Goal: Task Accomplishment & Management: Use online tool/utility

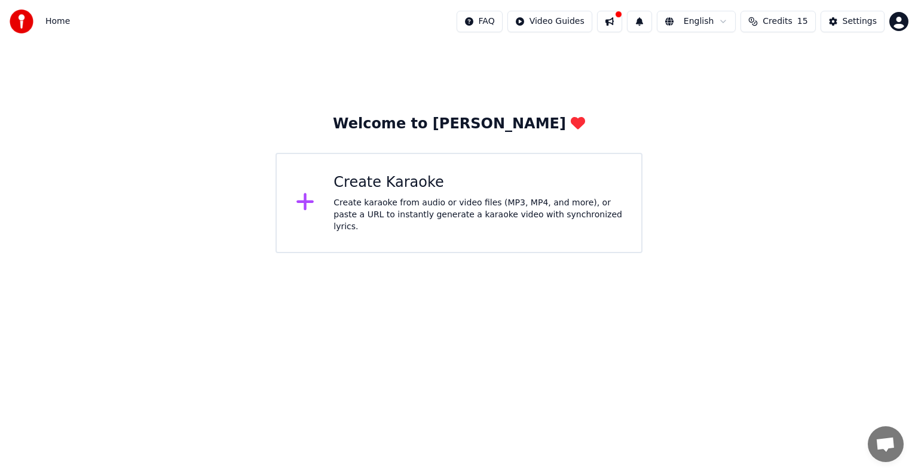
click at [306, 188] on div "Create Karaoke Create karaoke from audio or video files (MP3, MP4, and more), o…" at bounding box center [458, 203] width 367 height 100
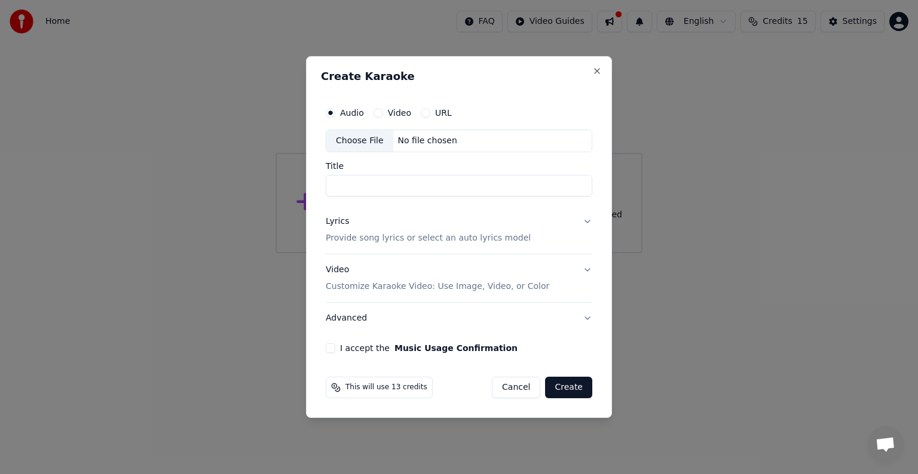
click at [376, 114] on button "Video" at bounding box center [378, 113] width 10 height 10
click at [425, 115] on button "URL" at bounding box center [426, 113] width 10 height 10
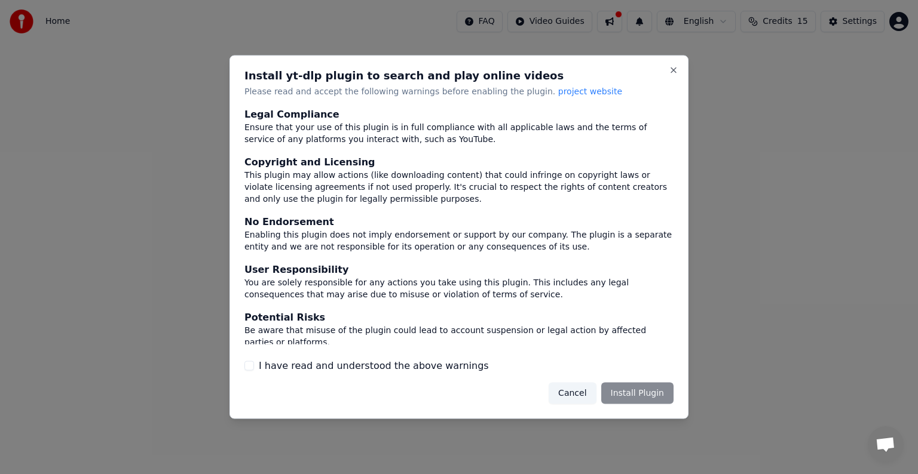
click at [631, 393] on div "Cancel Install Plugin" at bounding box center [611, 393] width 125 height 22
click at [639, 392] on div "Cancel Install Plugin" at bounding box center [611, 393] width 125 height 22
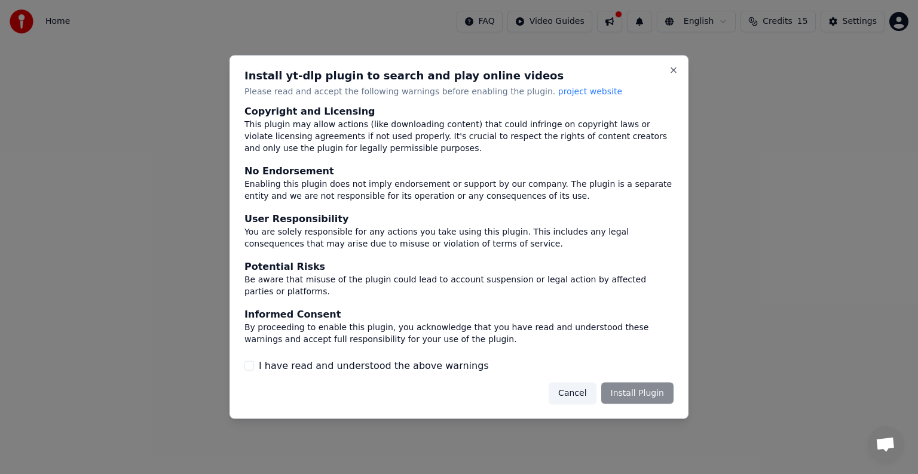
scroll to position [52, 0]
click at [249, 363] on button "I have read and understood the above warnings" at bounding box center [249, 366] width 10 height 10
click at [654, 388] on button "Install Plugin" at bounding box center [637, 393] width 72 height 22
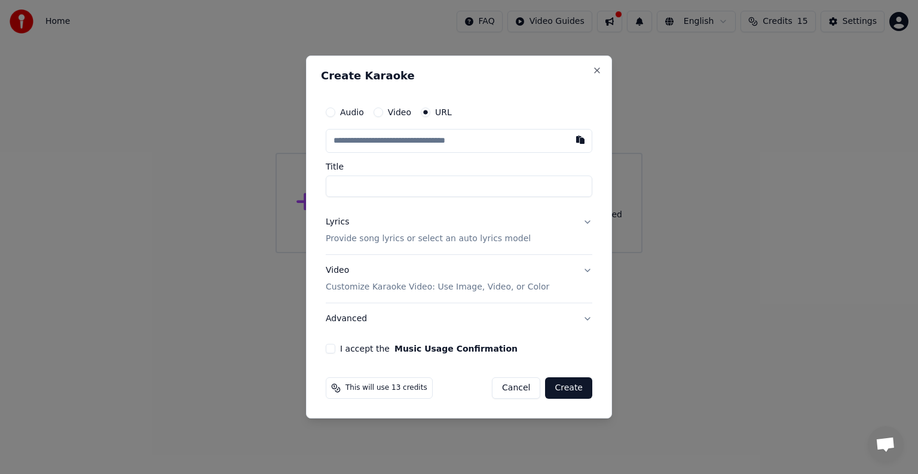
click at [443, 143] on input "text" at bounding box center [459, 141] width 267 height 24
type input "*"
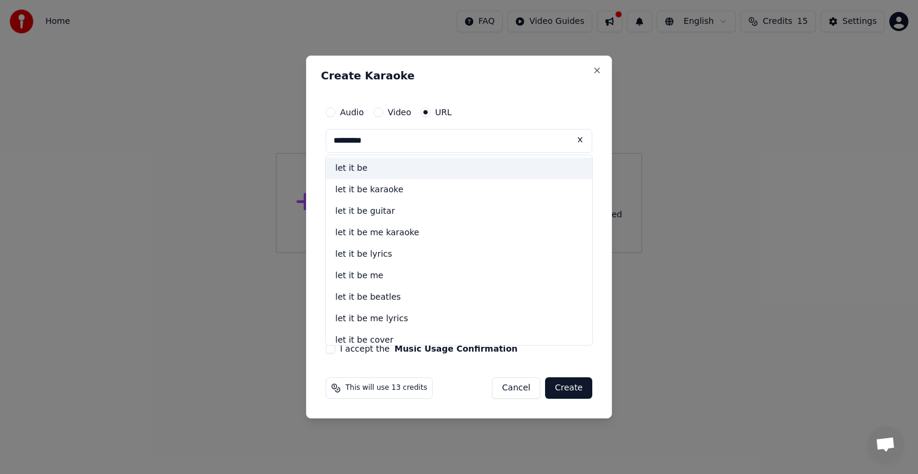
click at [406, 169] on div "let it be" at bounding box center [459, 169] width 267 height 22
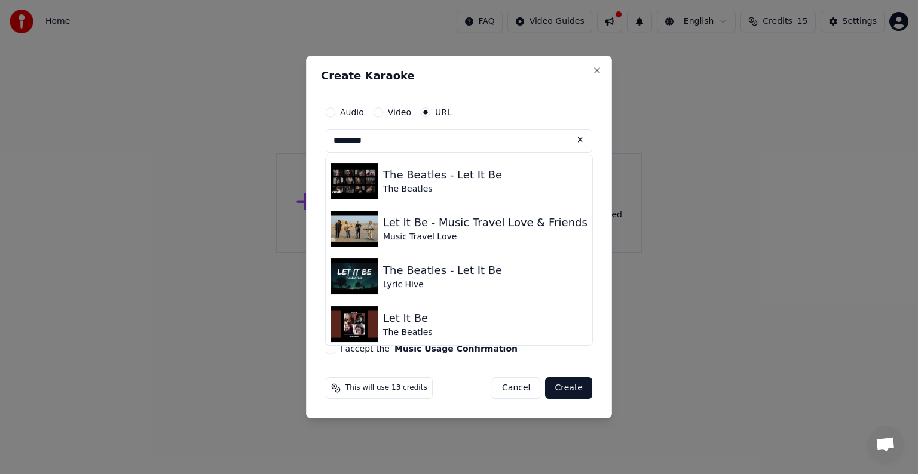
scroll to position [0, 0]
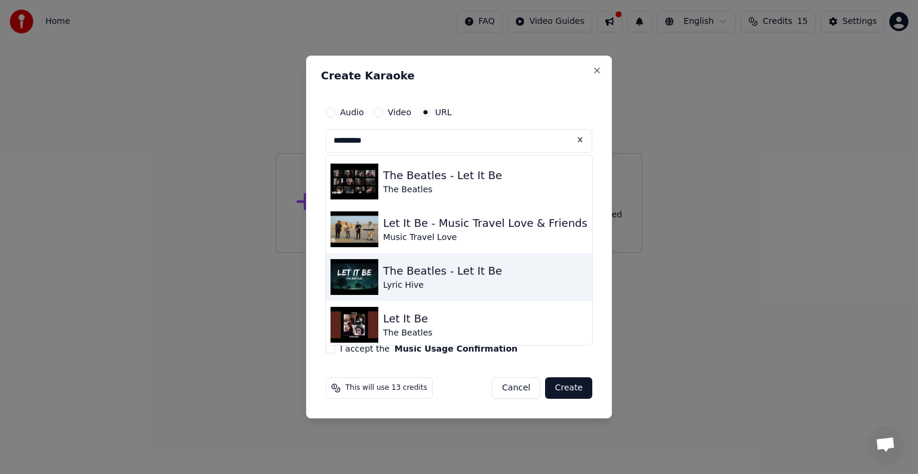
click at [492, 274] on div "The Beatles - Let It Be Lyric Hive" at bounding box center [459, 277] width 267 height 48
type input "**********"
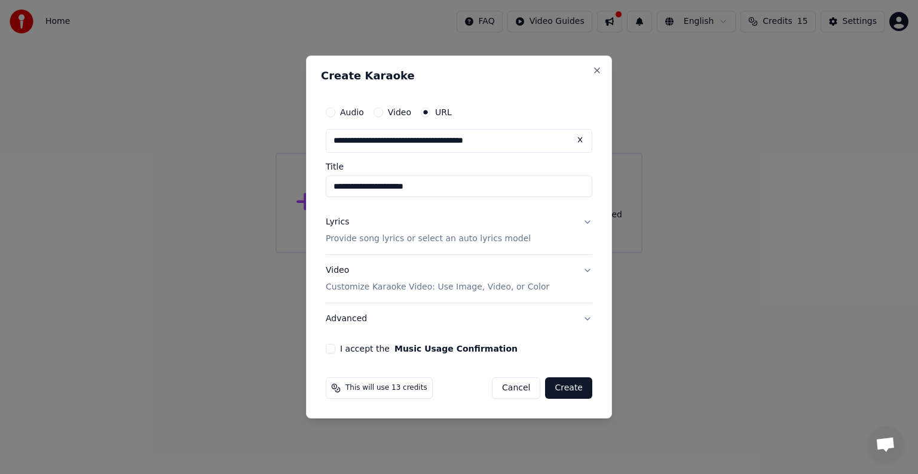
click at [455, 188] on input "**********" at bounding box center [459, 187] width 267 height 22
drag, startPoint x: 412, startPoint y: 185, endPoint x: 384, endPoint y: 187, distance: 28.8
click at [384, 187] on input "**********" at bounding box center [459, 187] width 267 height 22
click at [331, 185] on input "**********" at bounding box center [459, 187] width 267 height 22
paste input "*********"
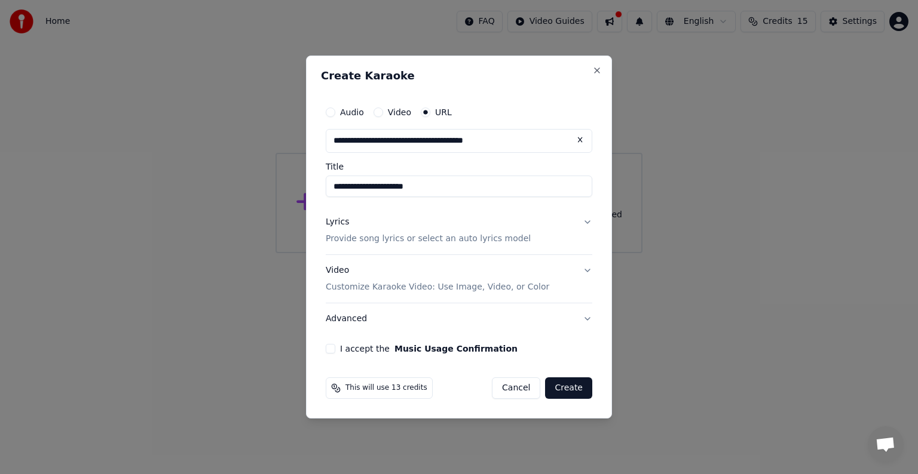
type input "**********"
click at [525, 237] on button "Lyrics Provide song lyrics or select an auto lyrics model" at bounding box center [459, 231] width 267 height 48
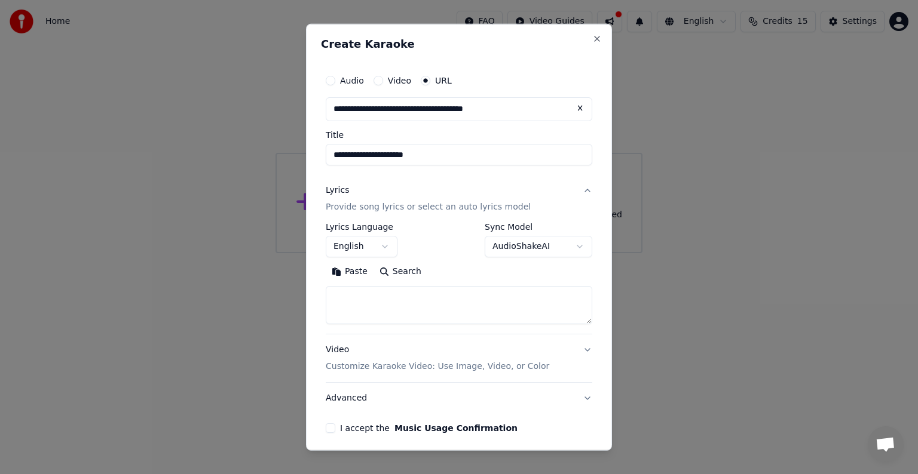
click at [531, 253] on body "**********" at bounding box center [459, 126] width 918 height 253
click at [538, 247] on body "**********" at bounding box center [459, 126] width 918 height 253
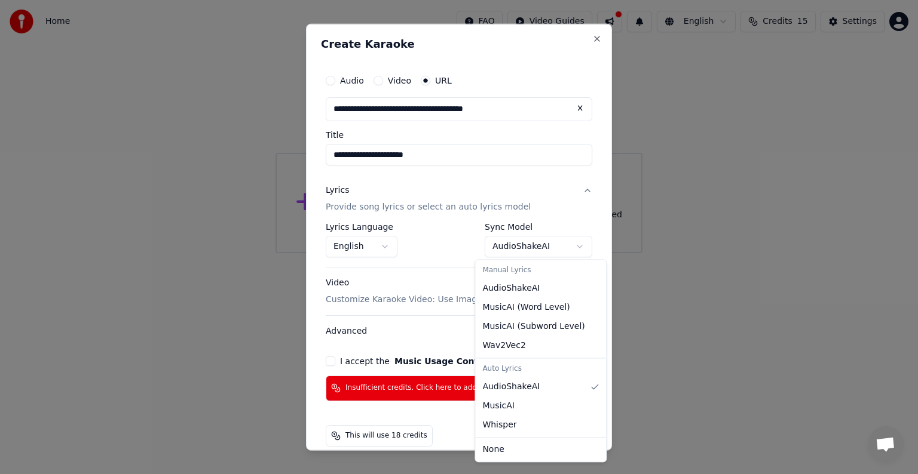
click at [541, 249] on body "**********" at bounding box center [459, 126] width 918 height 253
click at [677, 311] on div at bounding box center [459, 237] width 918 height 474
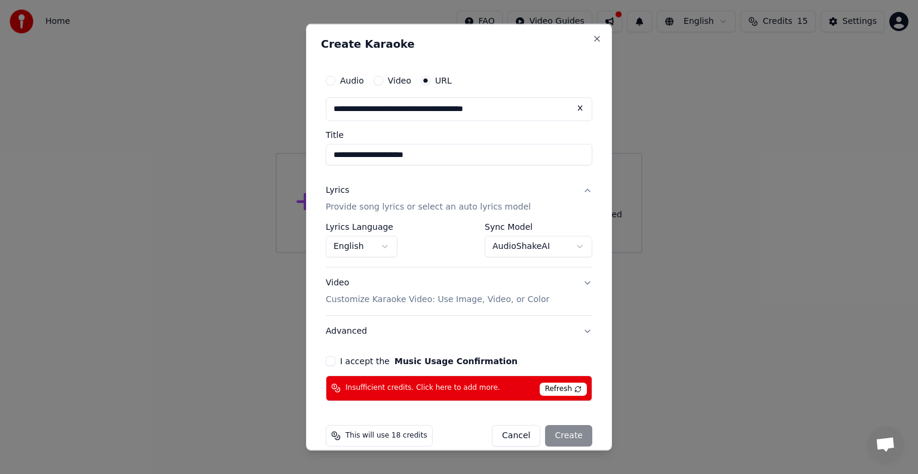
click at [503, 249] on body "**********" at bounding box center [459, 126] width 918 height 253
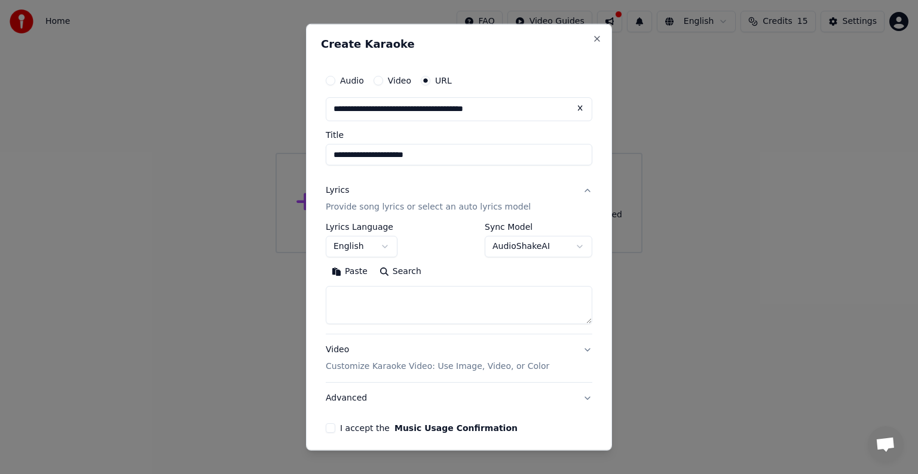
click at [402, 300] on textarea at bounding box center [459, 305] width 267 height 38
click at [520, 246] on body "**********" at bounding box center [459, 126] width 918 height 253
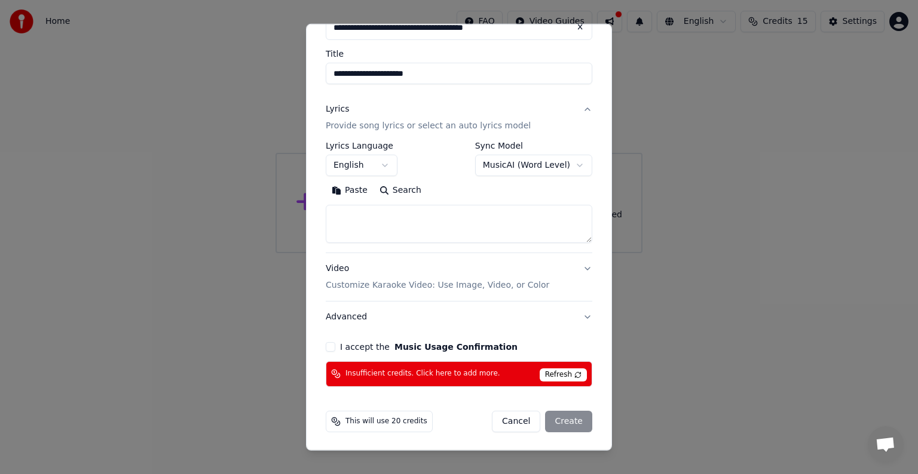
scroll to position [22, 0]
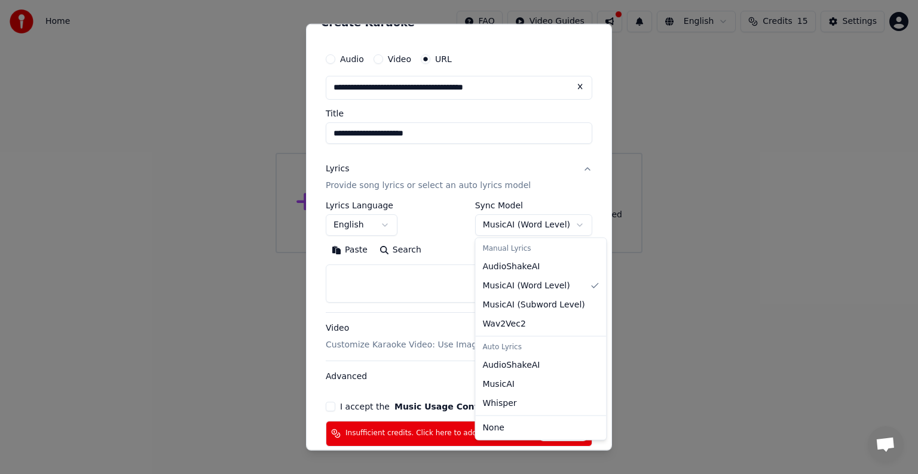
click at [550, 226] on body "**********" at bounding box center [459, 126] width 918 height 253
select select "**********"
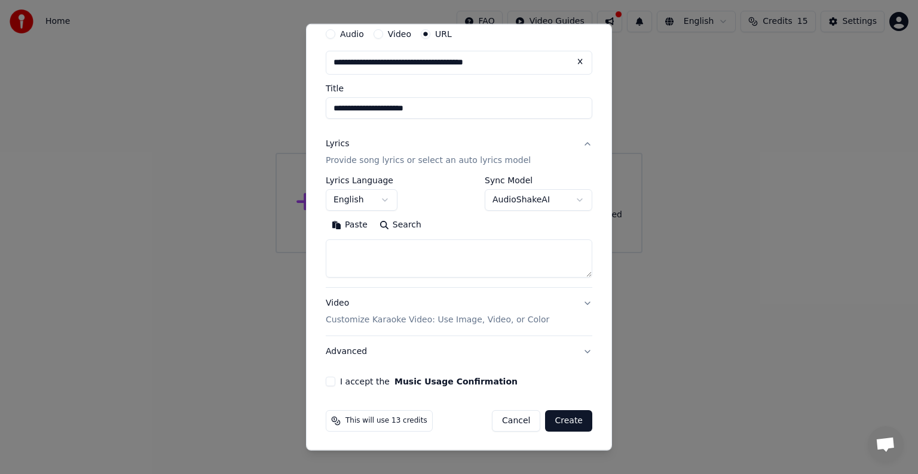
scroll to position [0, 0]
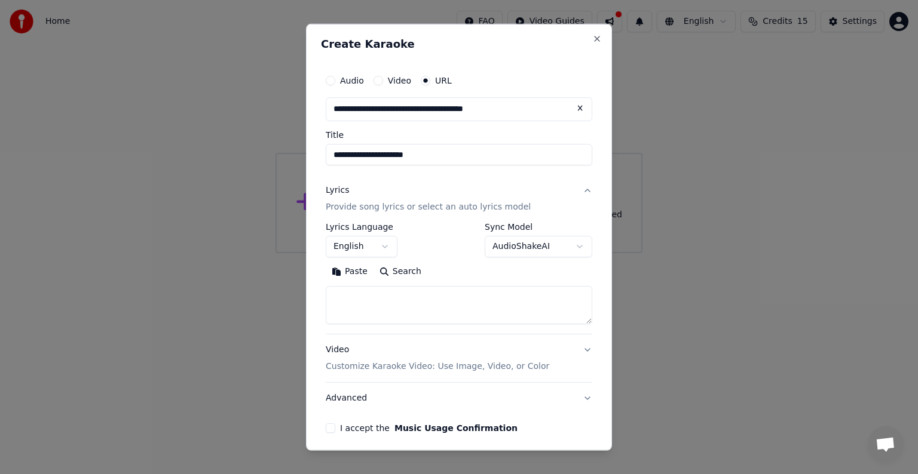
click at [356, 323] on div "**********" at bounding box center [459, 278] width 267 height 111
click at [361, 302] on textarea at bounding box center [459, 305] width 267 height 38
click at [375, 300] on textarea at bounding box center [459, 305] width 267 height 38
click at [397, 270] on button "Search" at bounding box center [400, 271] width 54 height 19
type textarea "**********"
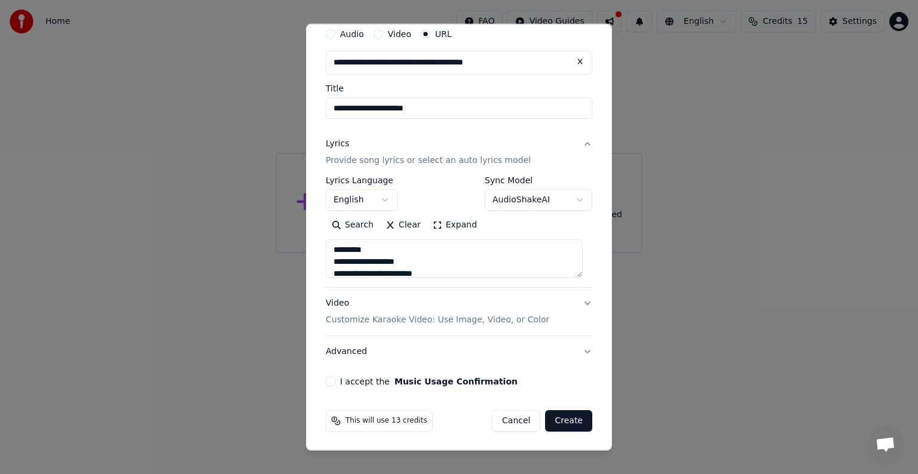
scroll to position [664, 0]
click at [502, 317] on p "Customize Karaoke Video: Use Image, Video, or Color" at bounding box center [437, 320] width 223 height 12
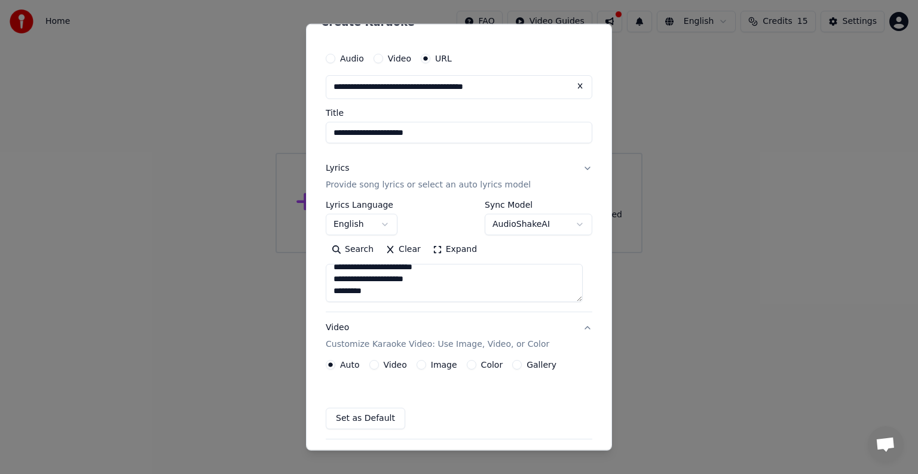
scroll to position [14, 0]
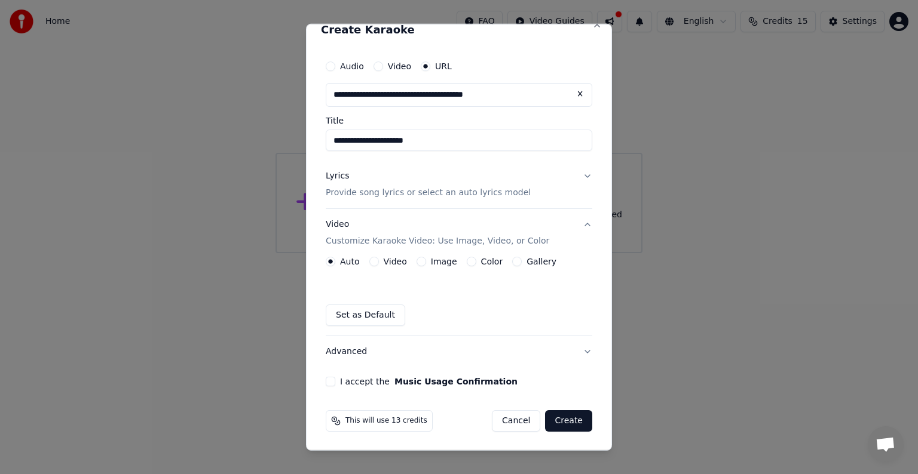
click at [375, 264] on button "Video" at bounding box center [374, 262] width 10 height 10
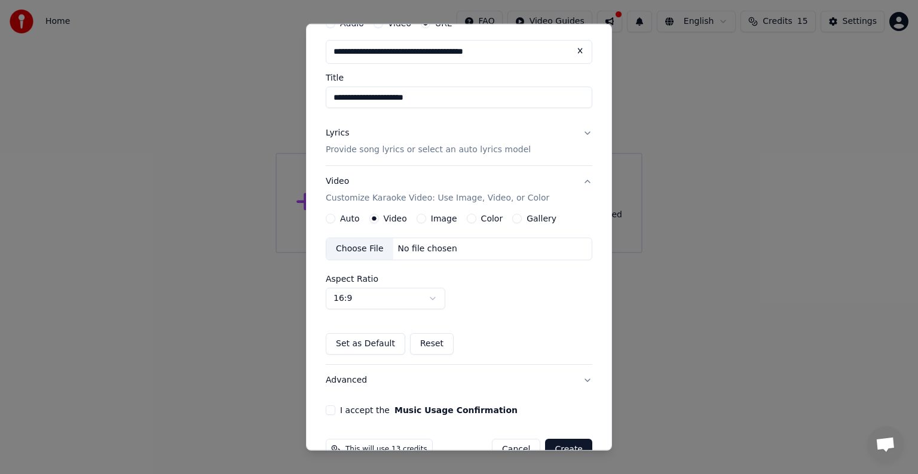
scroll to position [74, 0]
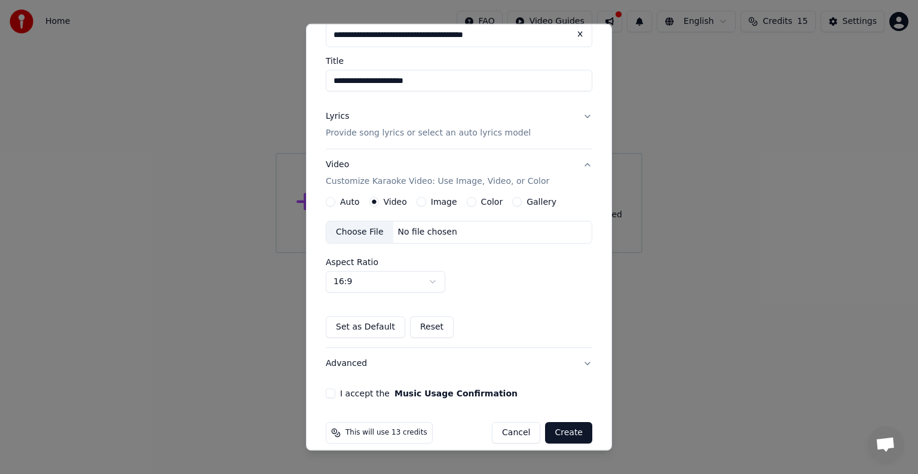
click at [361, 237] on div "Choose File" at bounding box center [359, 233] width 67 height 22
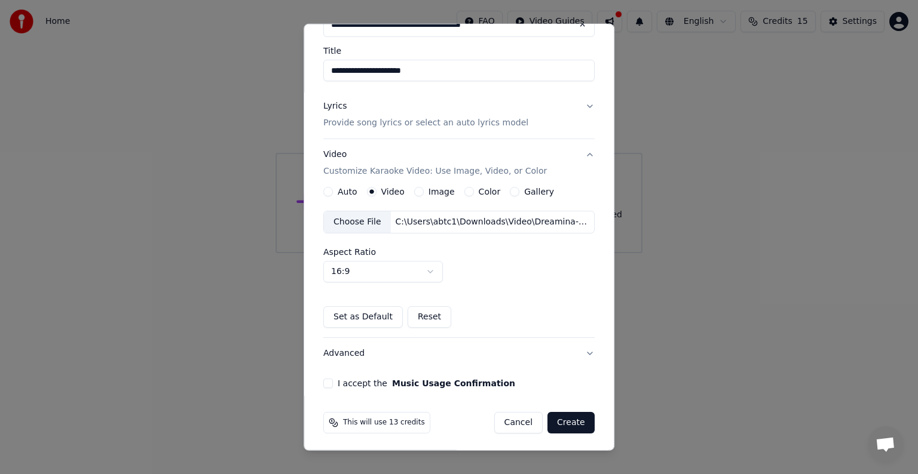
scroll to position [86, 0]
click at [329, 385] on button "I accept the Music Usage Confirmation" at bounding box center [328, 382] width 10 height 10
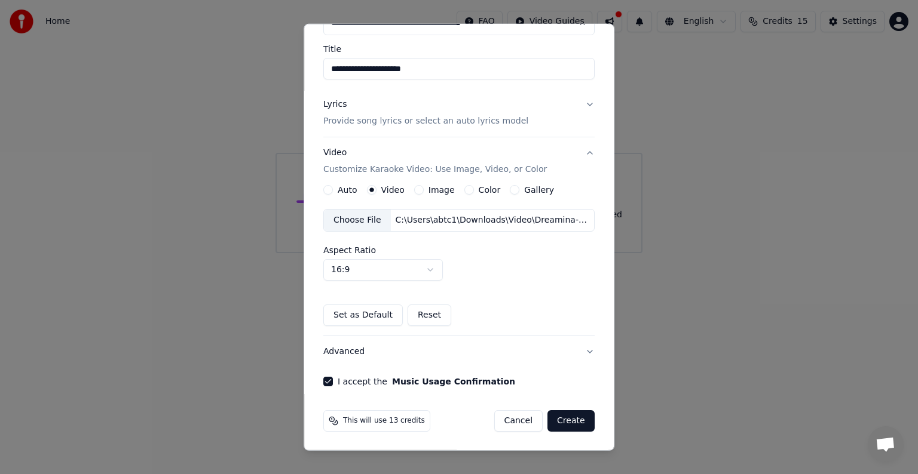
click at [574, 418] on button "Create" at bounding box center [570, 422] width 47 height 22
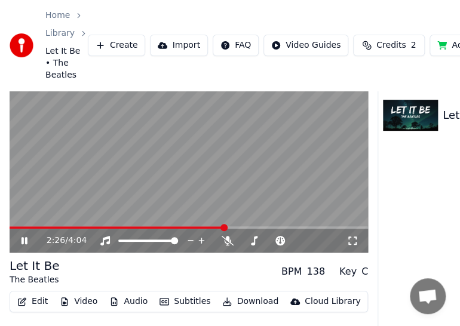
scroll to position [79, 0]
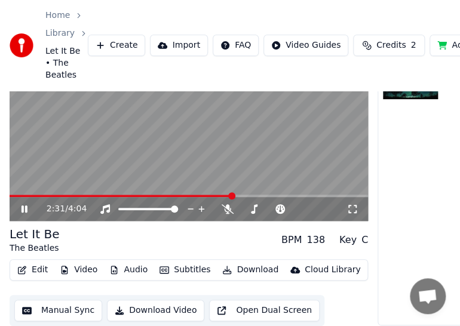
click at [24, 204] on icon at bounding box center [32, 209] width 27 height 10
drag, startPoint x: 29, startPoint y: 186, endPoint x: -38, endPoint y: 183, distance: 67.6
click at [0, 183] on html "Home Library Let It Be • The Beatles Create Import FAQ Video Guides Credits 2 A…" at bounding box center [230, 92] width 460 height 326
drag, startPoint x: 232, startPoint y: 184, endPoint x: 86, endPoint y: 177, distance: 146.0
click at [86, 177] on video at bounding box center [189, 121] width 359 height 202
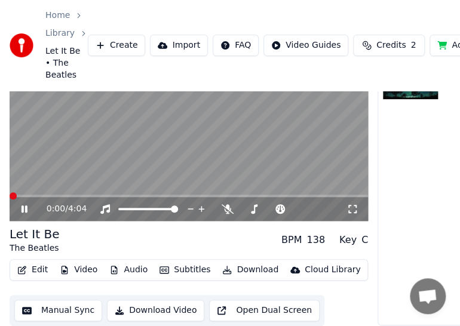
click at [10, 192] on span at bounding box center [13, 195] width 7 height 7
click at [19, 203] on div "0:30 / 4:04" at bounding box center [188, 209] width 349 height 12
click at [23, 206] on icon at bounding box center [25, 209] width 6 height 7
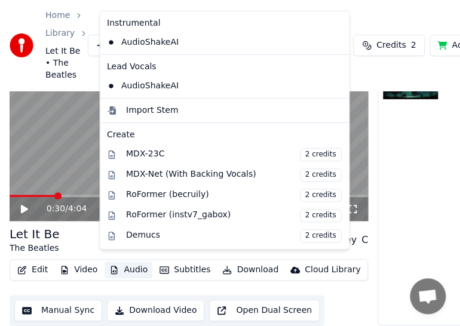
click at [134, 263] on button "Audio" at bounding box center [129, 270] width 48 height 17
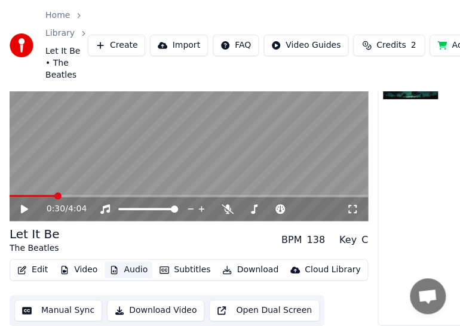
click at [134, 263] on button "Audio" at bounding box center [129, 270] width 48 height 17
click at [91, 268] on button "Video" at bounding box center [78, 270] width 47 height 17
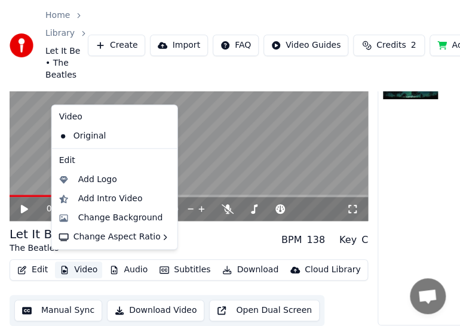
click at [91, 268] on button "Video" at bounding box center [78, 270] width 47 height 17
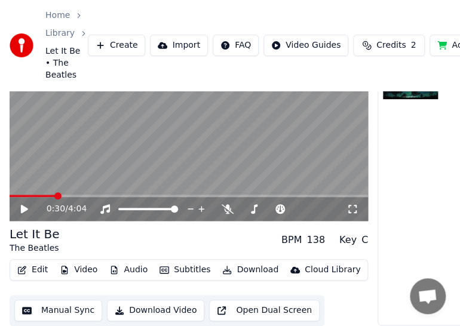
click at [22, 205] on icon at bounding box center [24, 209] width 7 height 8
click at [10, 195] on span at bounding box center [10, 196] width 0 height 2
click at [24, 197] on div "0:01 / 4:04" at bounding box center [189, 209] width 359 height 24
click at [26, 206] on icon at bounding box center [25, 209] width 6 height 7
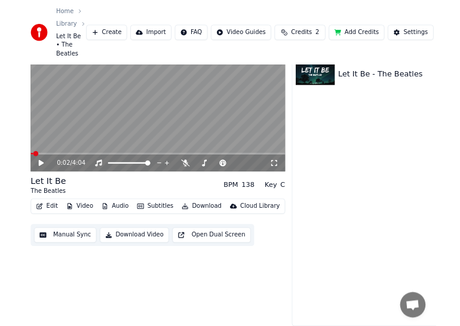
scroll to position [0, 0]
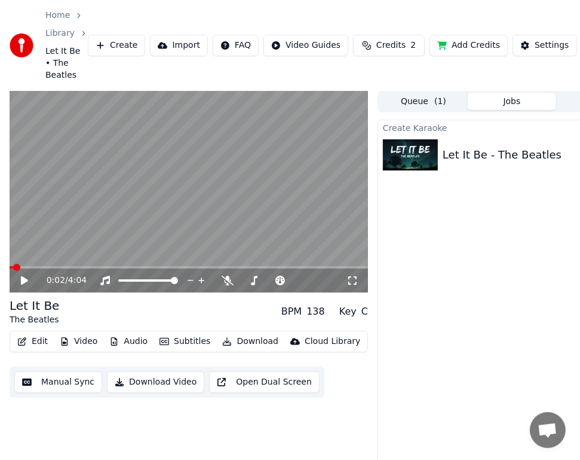
click at [26, 278] on icon at bounding box center [32, 280] width 27 height 10
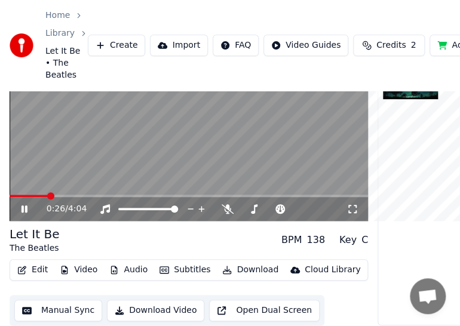
scroll to position [1, 0]
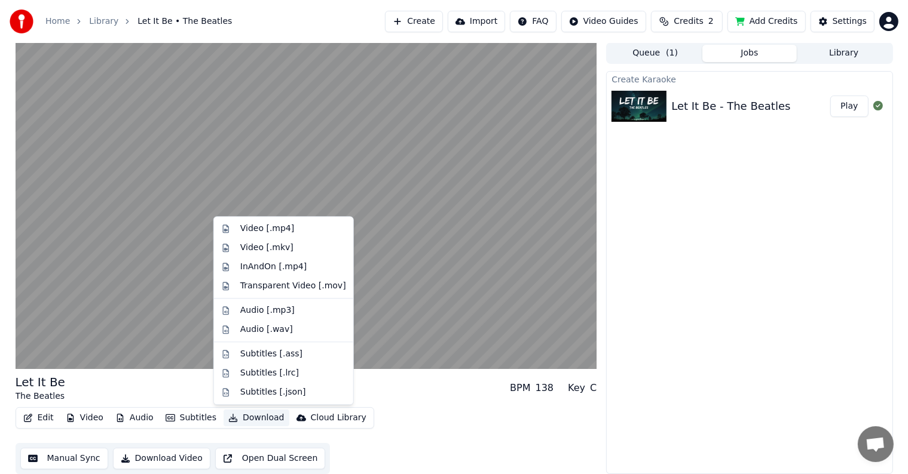
click at [235, 418] on button "Download" at bounding box center [256, 418] width 66 height 17
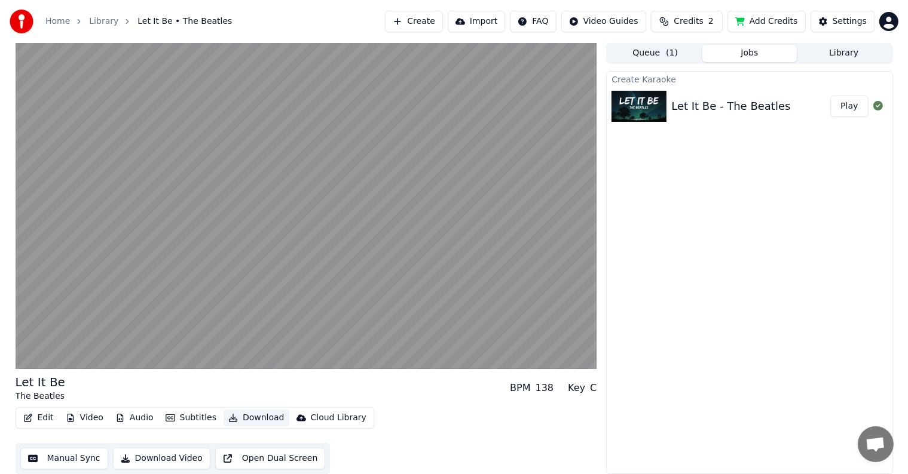
click at [235, 418] on button "Download" at bounding box center [256, 418] width 66 height 17
click at [163, 460] on button "Download Video" at bounding box center [161, 459] width 97 height 22
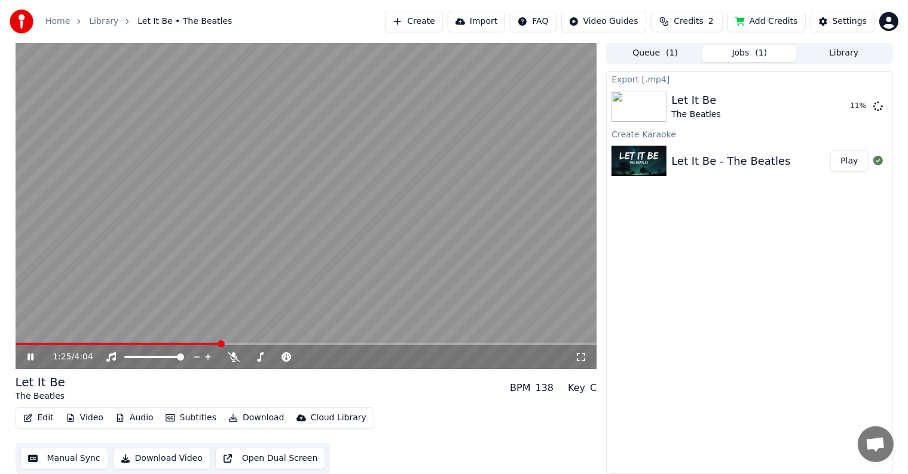
click at [30, 359] on icon at bounding box center [39, 358] width 28 height 10
click at [850, 111] on button "Show" at bounding box center [846, 107] width 43 height 22
click at [168, 463] on button "Download Video" at bounding box center [161, 459] width 97 height 22
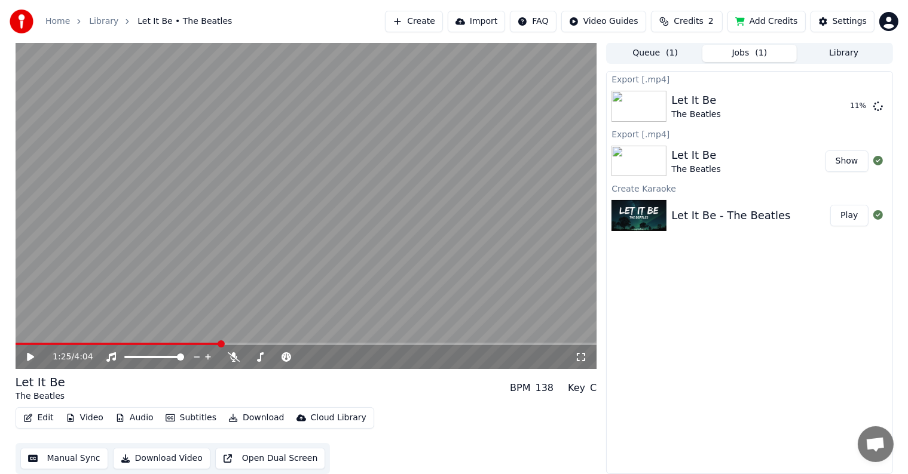
click at [834, 53] on button "Library" at bounding box center [844, 53] width 94 height 17
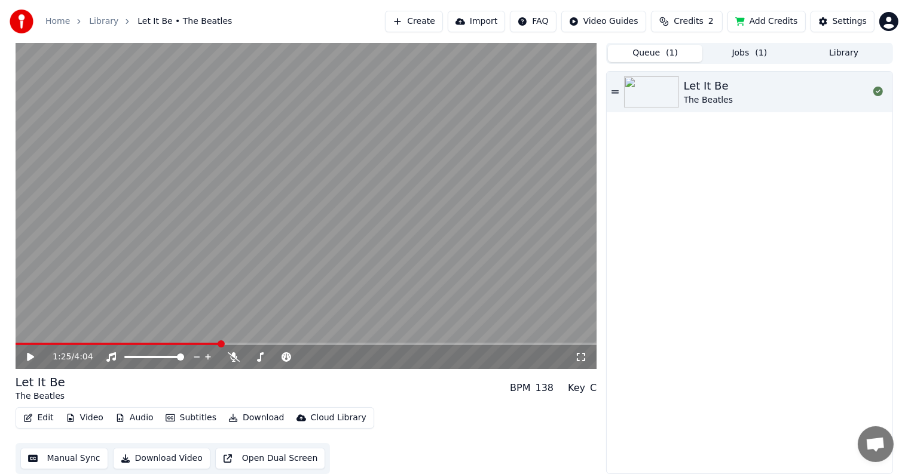
click at [630, 53] on button "Queue ( 1 )" at bounding box center [655, 53] width 94 height 17
click at [846, 21] on div "Settings" at bounding box center [849, 22] width 34 height 12
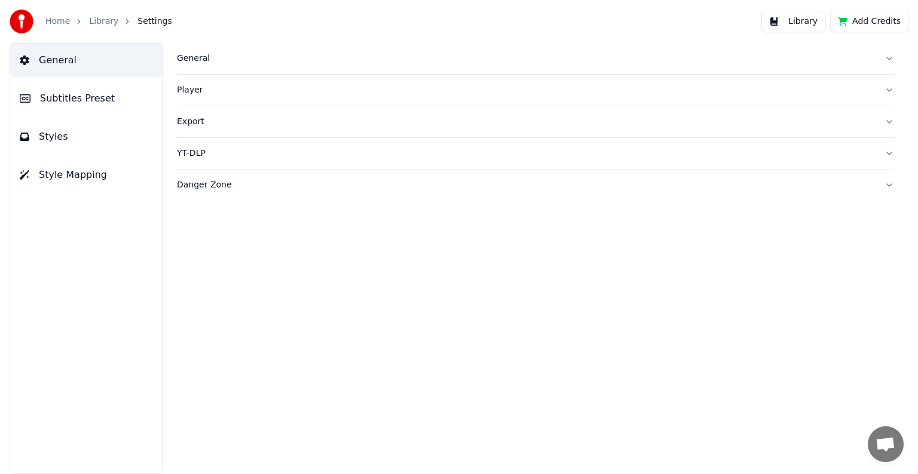
click at [45, 105] on button "Subtitles Preset" at bounding box center [86, 98] width 152 height 33
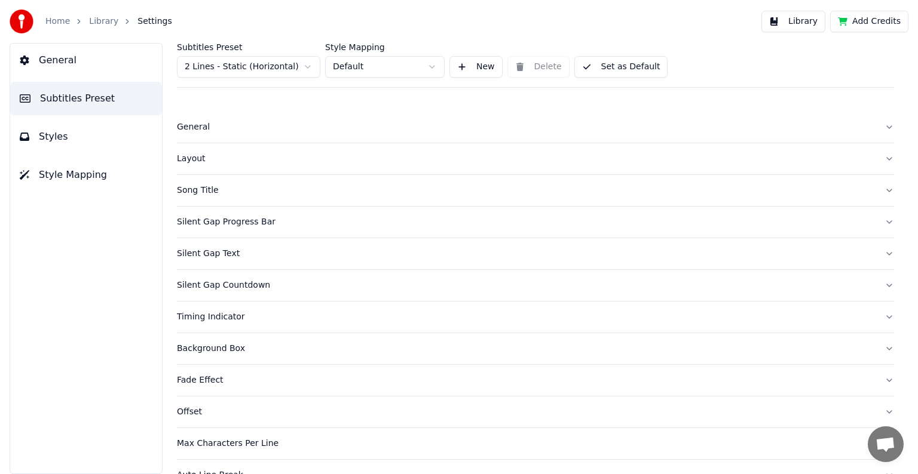
click at [45, 105] on button "Subtitles Preset" at bounding box center [86, 98] width 152 height 33
click at [60, 24] on link "Home" at bounding box center [57, 22] width 24 height 12
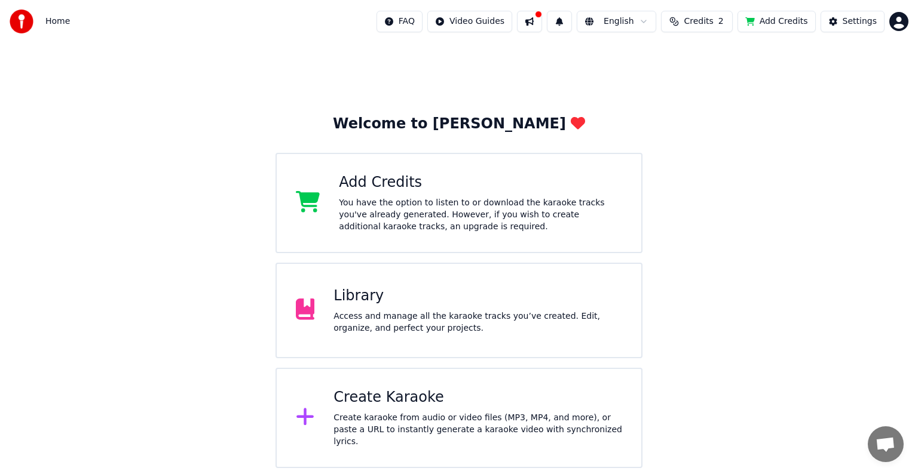
click at [363, 311] on div "Access and manage all the karaoke tracks you’ve created. Edit, organize, and pe…" at bounding box center [477, 323] width 289 height 24
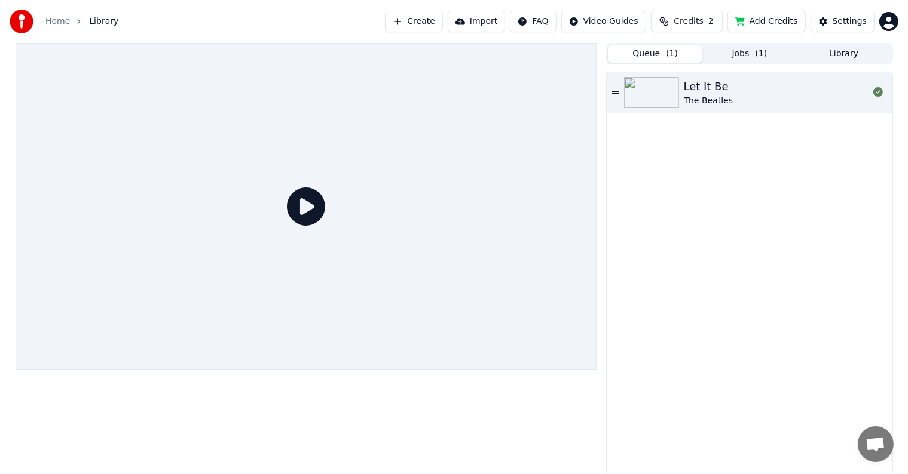
click at [755, 97] on div "Let It Be The Beatles" at bounding box center [776, 92] width 185 height 29
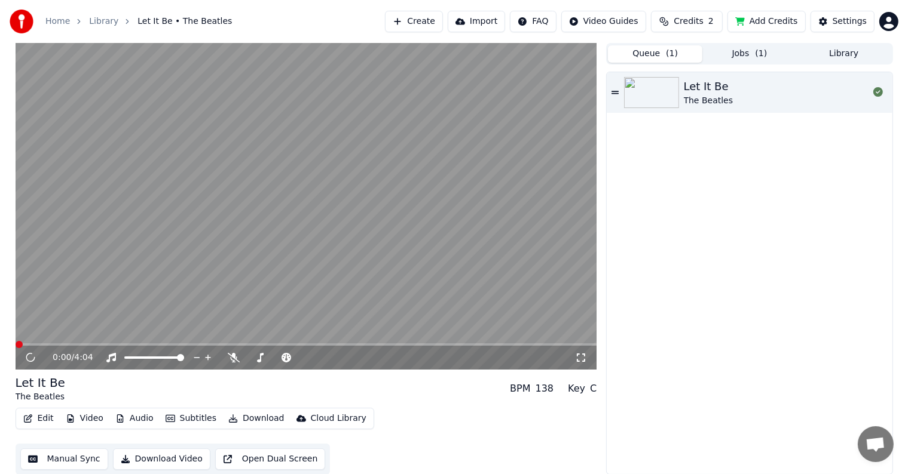
click at [736, 51] on button "Jobs ( 1 )" at bounding box center [749, 53] width 94 height 17
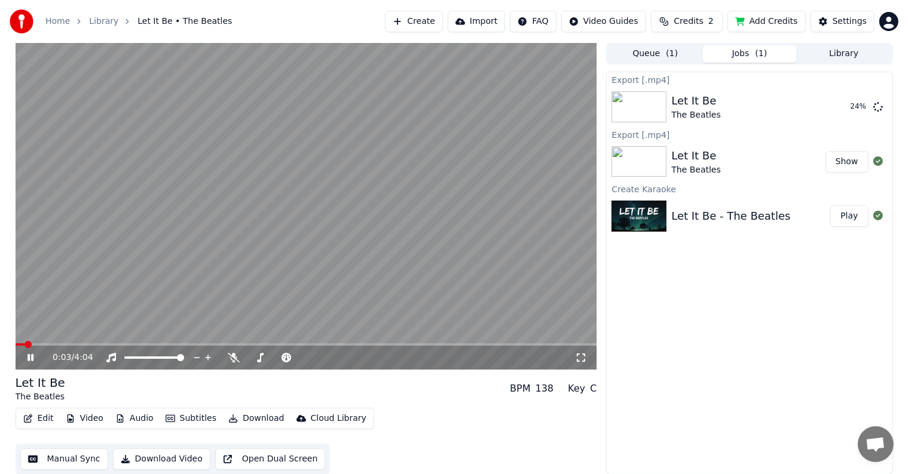
scroll to position [1, 0]
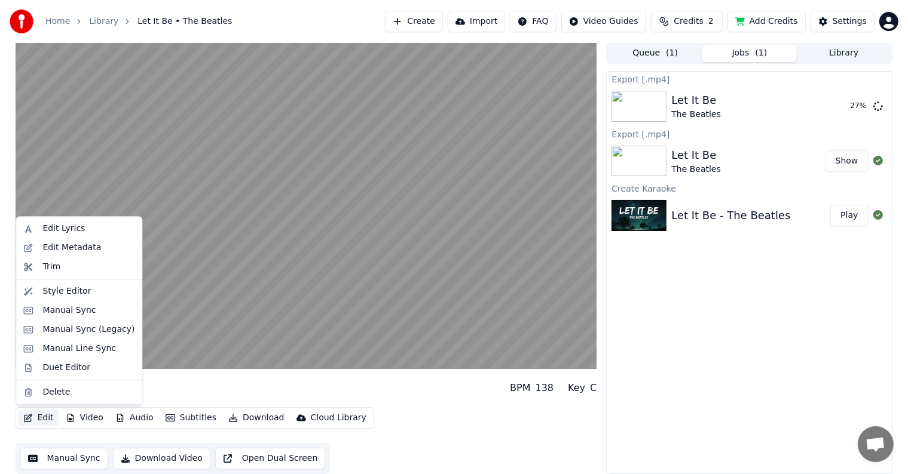
click at [40, 418] on button "Edit" at bounding box center [39, 418] width 40 height 17
